Goal: Task Accomplishment & Management: Complete application form

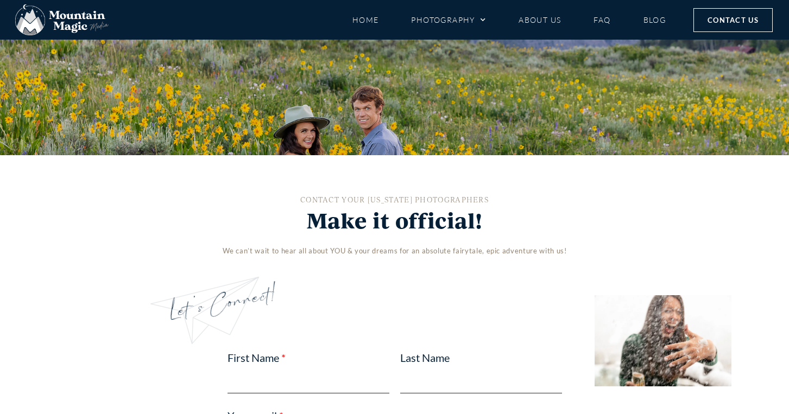
scroll to position [542, 0]
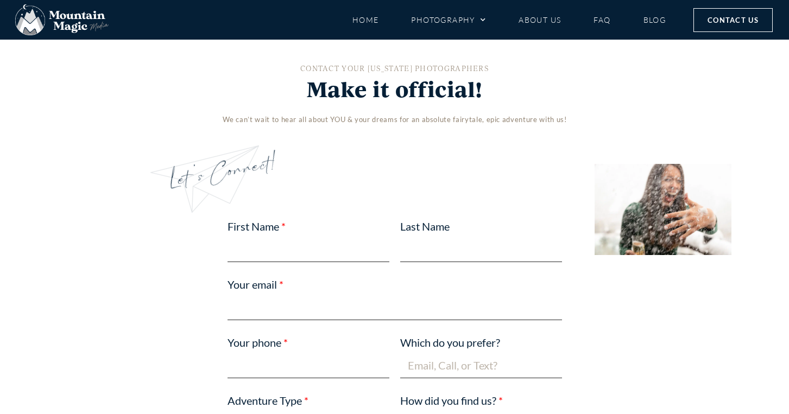
click at [255, 248] on input "First Name" at bounding box center [308, 250] width 162 height 26
type input "[PERSON_NAME]"
type input "[PERSON_NAME][EMAIL_ADDRESS][PERSON_NAME][DOMAIN_NAME]"
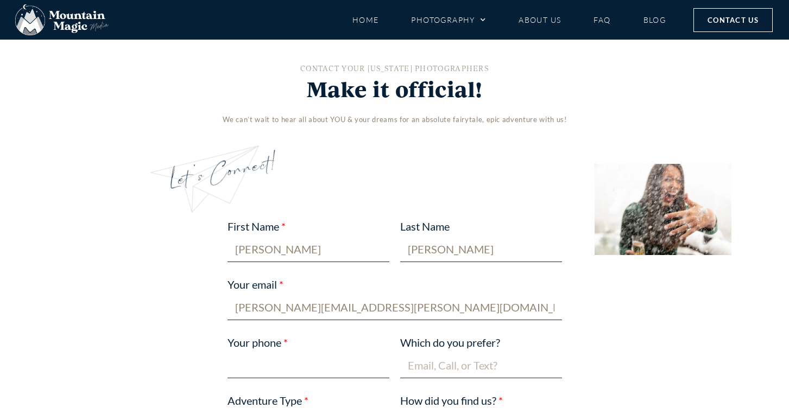
type input "7737427850"
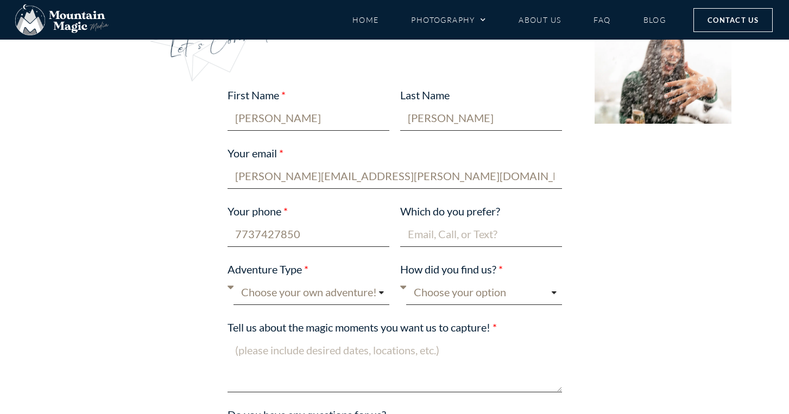
scroll to position [678, 0]
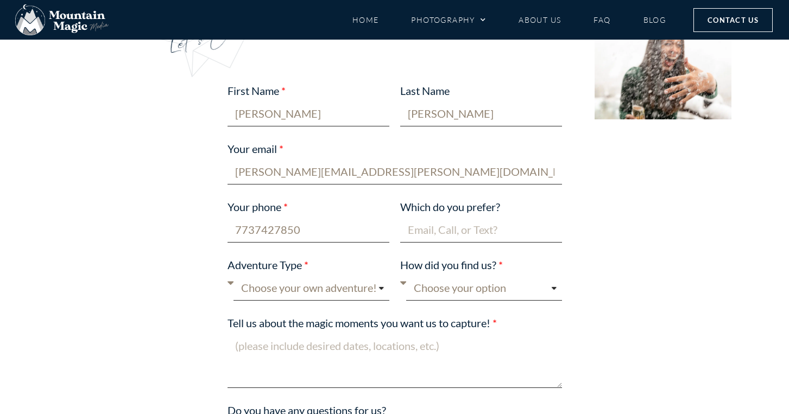
click at [460, 233] on input "Which do you prefer?" at bounding box center [481, 230] width 162 height 26
type input "Email"
click at [334, 296] on select "Choose your own adventure! Proposal Engagement Elopement Wedding Boudoir Family…" at bounding box center [311, 288] width 156 height 26
select select "Other"
click at [233, 275] on select "Choose your own adventure! Proposal Engagement Elopement Wedding Boudoir Family…" at bounding box center [311, 288] width 156 height 26
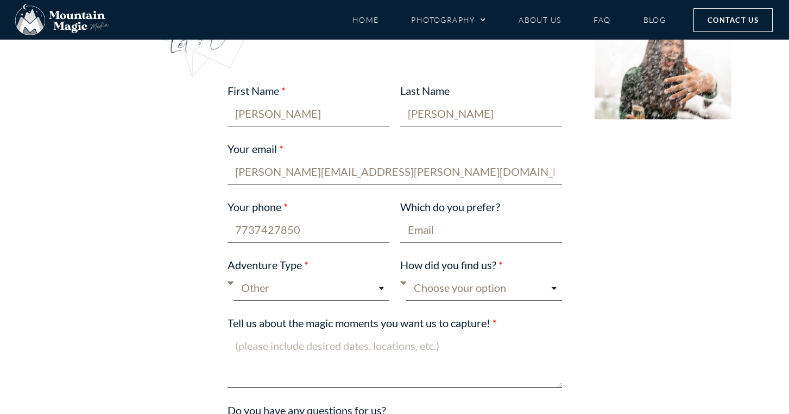
click at [490, 289] on select "Choose your option Blog post Crested Butte Gunnison Wedding Guide Event Faceboo…" at bounding box center [484, 288] width 156 height 26
select select "Google"
click at [406, 275] on select "Choose your option Blog post Crested Butte Gunnison Wedding Guide Event Faceboo…" at bounding box center [484, 288] width 156 height 26
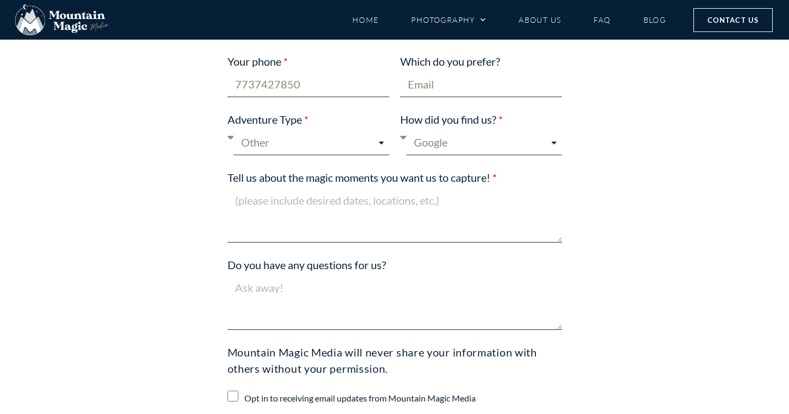
click at [280, 229] on textarea "Tell us about the magic moments you want us to capture!" at bounding box center [394, 215] width 334 height 55
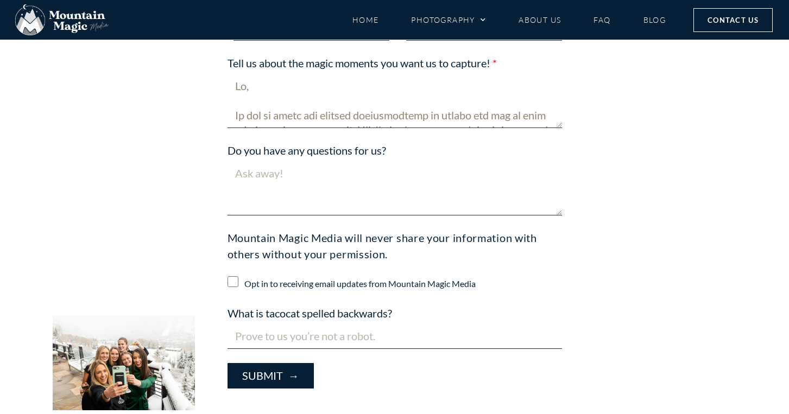
scroll to position [944, 0]
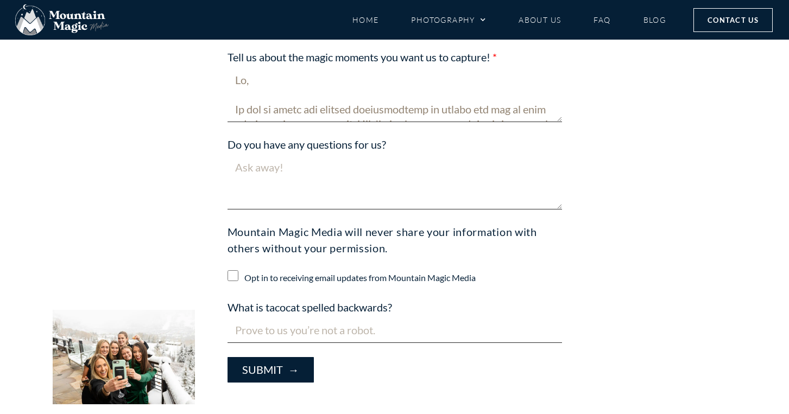
type textarea "Lo, Ip dol si ametc adi elitsed doeiusmodtemp in utlabo etd mag al enim admin v…"
click at [303, 328] on input "What is tacocat spelled backwards?" at bounding box center [394, 331] width 334 height 26
type input "tacocat"
click at [293, 367] on button "Submit →" at bounding box center [270, 370] width 86 height 26
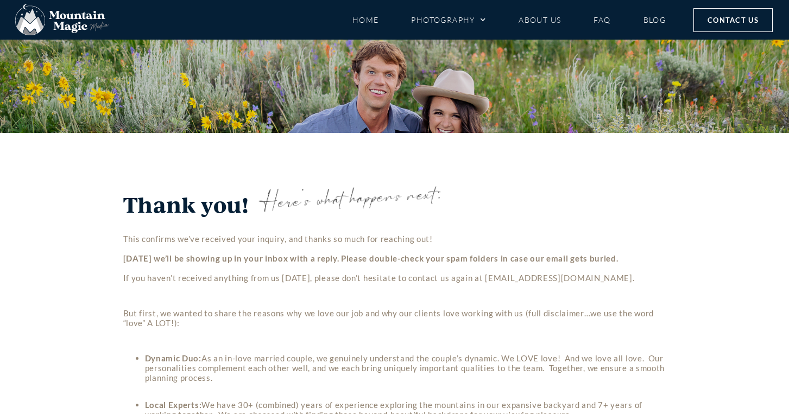
scroll to position [433, 0]
